Goal: Task Accomplishment & Management: Use online tool/utility

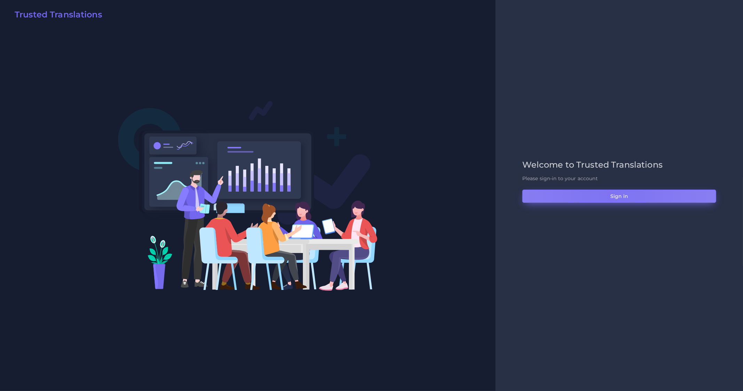
click at [612, 196] on button "Sign in" at bounding box center [619, 195] width 194 height 13
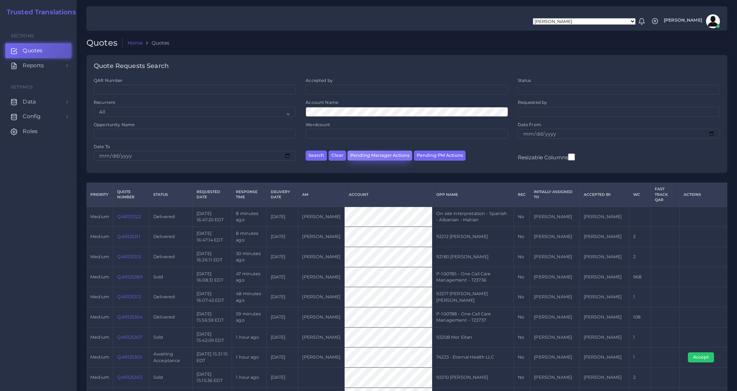
click at [391, 157] on button "Pending Manager Actions" at bounding box center [379, 155] width 65 height 10
select select "awaiting_manager_initial_review"
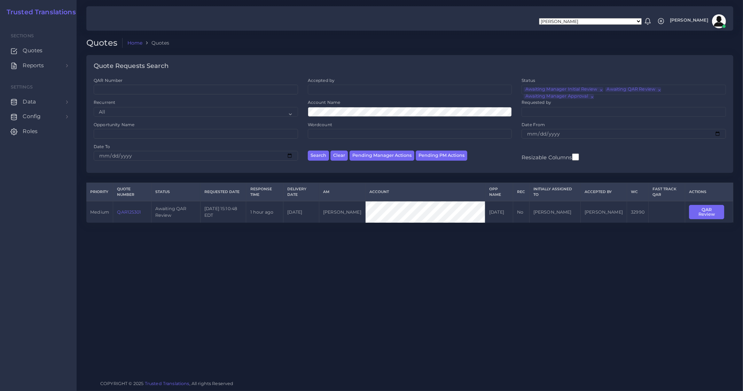
click at [124, 213] on link "QAR125301" at bounding box center [129, 211] width 24 height 5
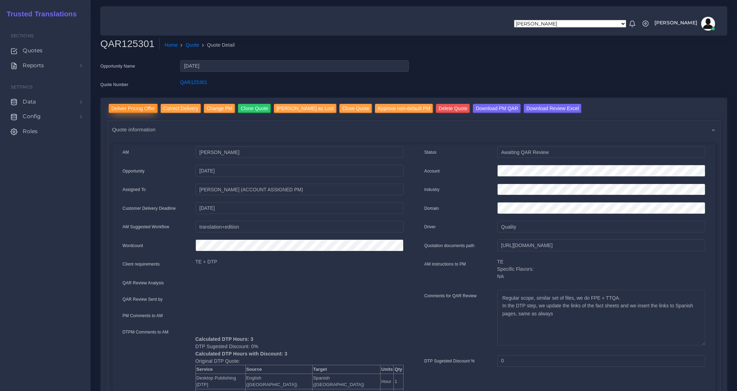
click at [133, 108] on input "Deliver Pricing Offer" at bounding box center [133, 108] width 49 height 9
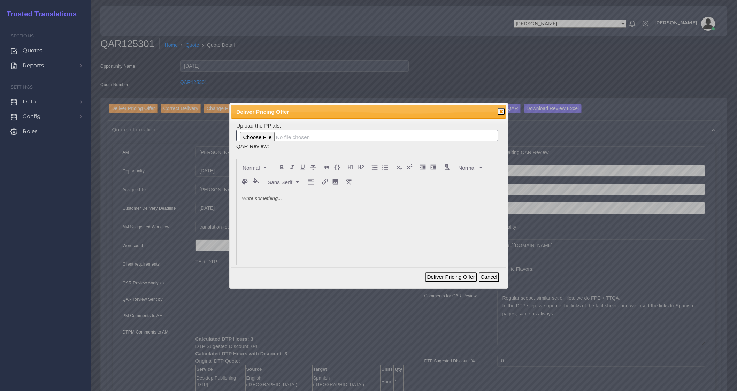
click at [254, 202] on div at bounding box center [366, 243] width 261 height 104
click at [243, 203] on div "I beleive you already have a prcing list for this client. Let me know if you ne…" at bounding box center [366, 243] width 261 height 104
click at [247, 200] on p "I beleive you already have a prcing list for this client. Let me know if you ne…" at bounding box center [367, 198] width 250 height 7
click at [0, 0] on lt-span "bel ie ve" at bounding box center [0, 0] width 0 height 0
click at [310, 200] on p "I believe you already have a prcing list for this client. Let me know if you ne…" at bounding box center [367, 198] width 250 height 7
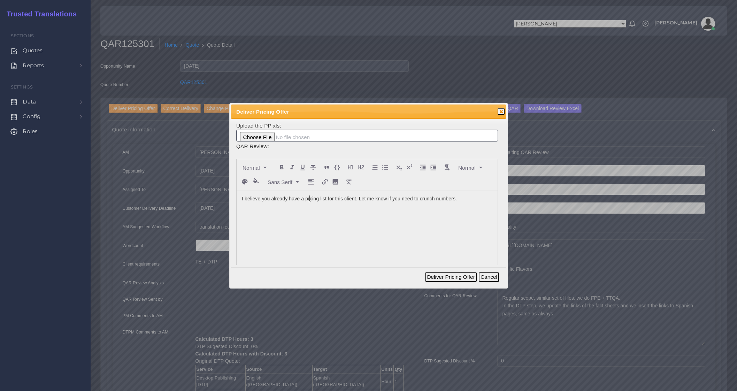
click at [0, 0] on lt-span "pricing" at bounding box center [0, 0] width 0 height 0
click at [448, 274] on button "Deliver Pricing Offer" at bounding box center [450, 277] width 51 height 10
